Goal: Task Accomplishment & Management: Use online tool/utility

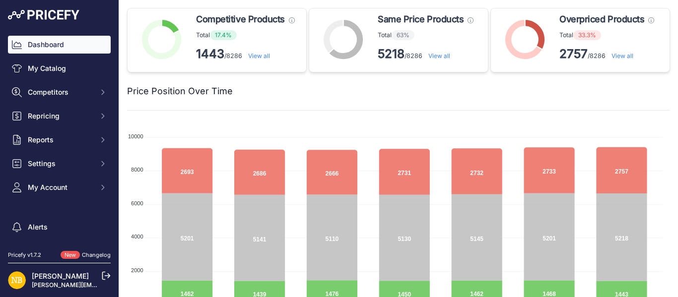
click at [258, 57] on link "View all" at bounding box center [259, 55] width 22 height 7
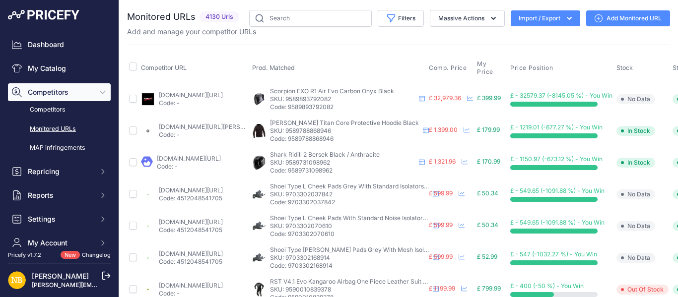
click at [564, 22] on icon "button" at bounding box center [569, 18] width 10 height 10
click at [536, 56] on div "Export" at bounding box center [544, 57] width 79 height 18
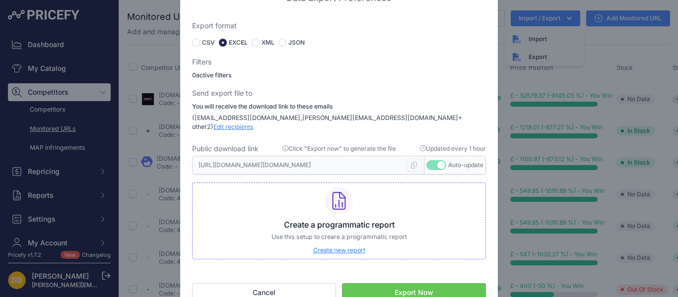
scroll to position [12, 0]
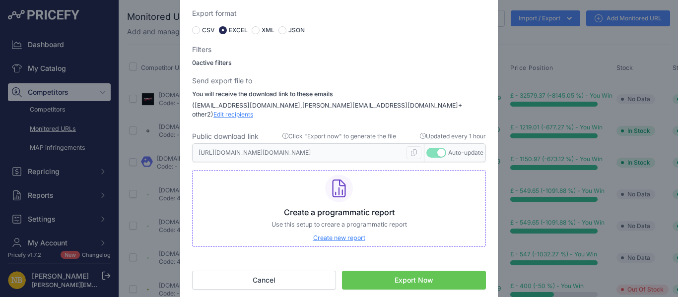
click at [413, 282] on button "Export Now" at bounding box center [414, 280] width 144 height 19
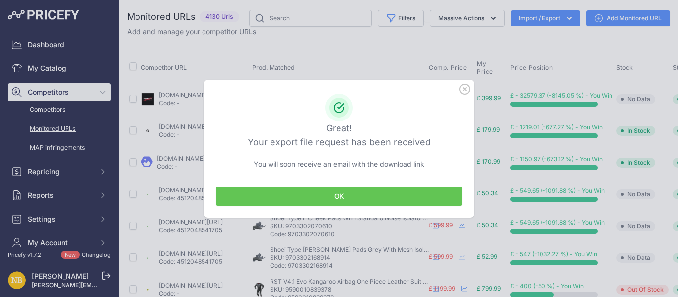
click at [342, 197] on button "OK" at bounding box center [339, 196] width 246 height 19
